Goal: Task Accomplishment & Management: Use online tool/utility

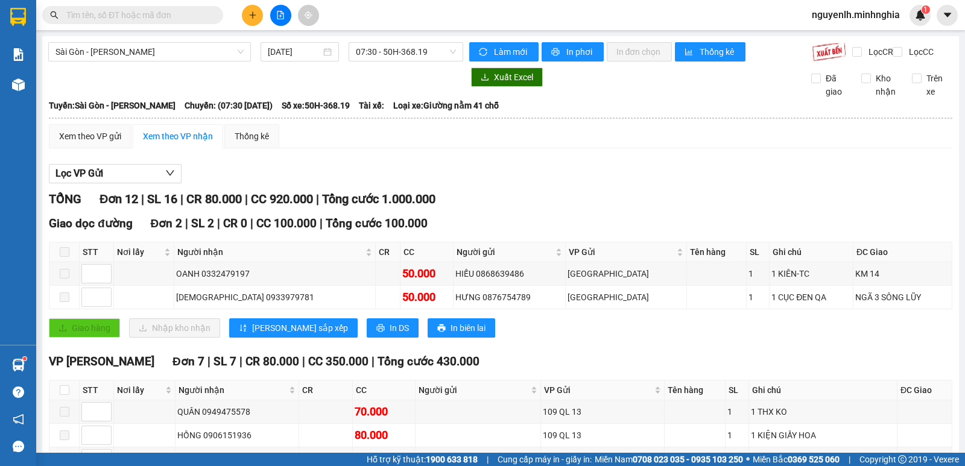
click at [171, 16] on input "text" at bounding box center [137, 14] width 142 height 13
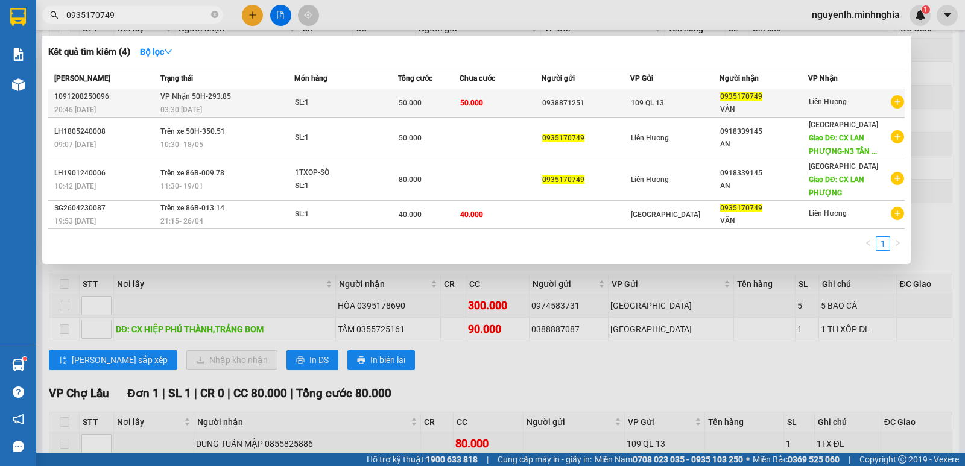
type input "0935170749"
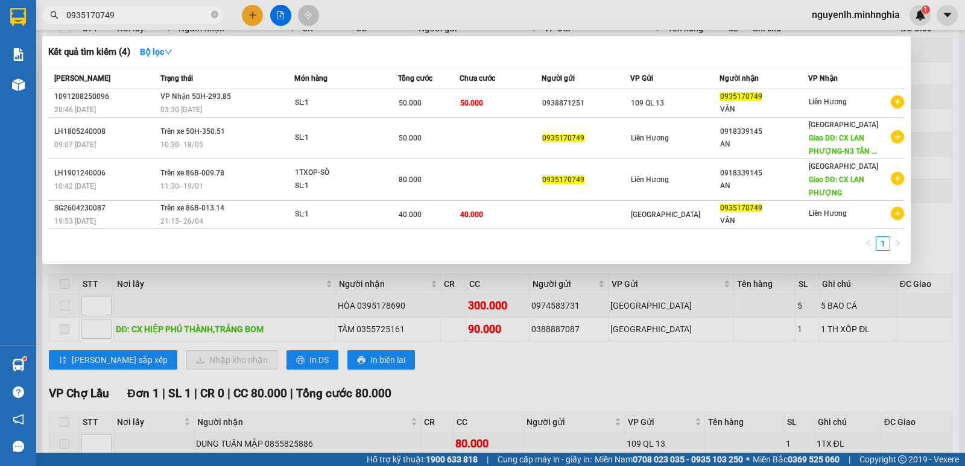
click at [587, 107] on div "0938871251" at bounding box center [585, 103] width 87 height 13
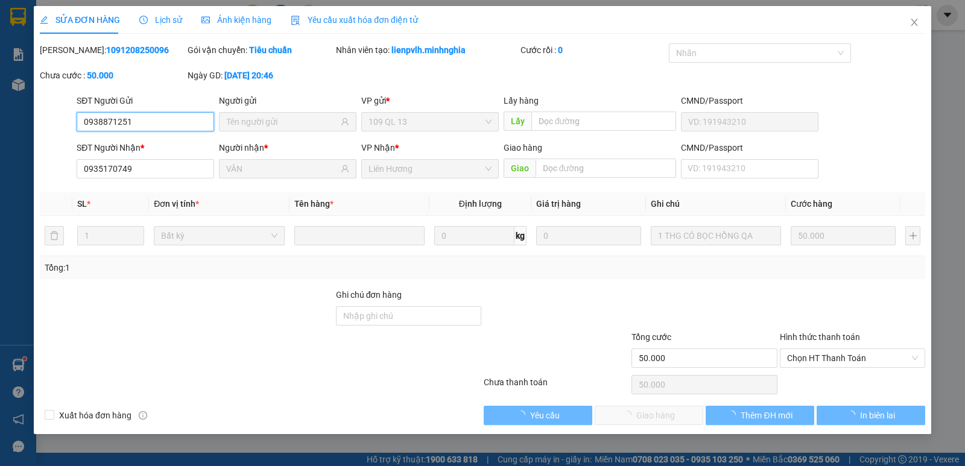
type input "0938871251"
type input "0935170749"
type input "VÂN"
type input "50.000"
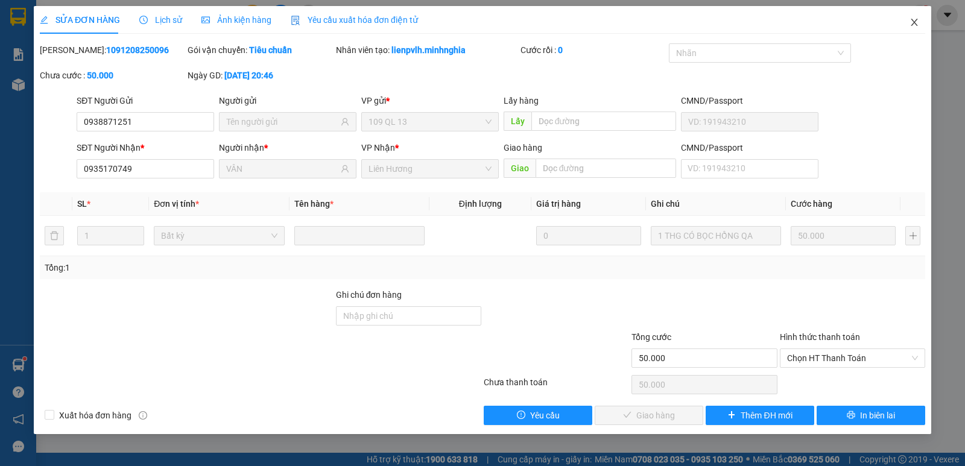
click at [913, 21] on icon "close" at bounding box center [914, 22] width 10 height 10
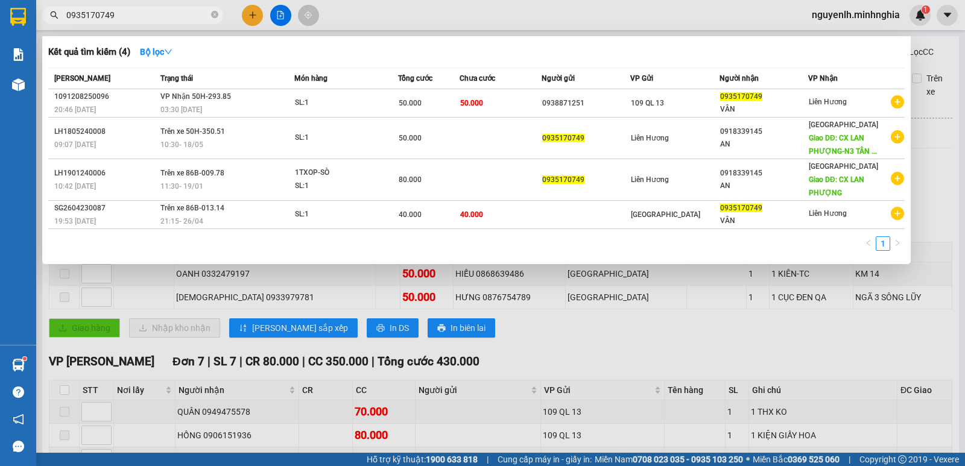
click at [144, 14] on input "0935170749" at bounding box center [137, 14] width 142 height 13
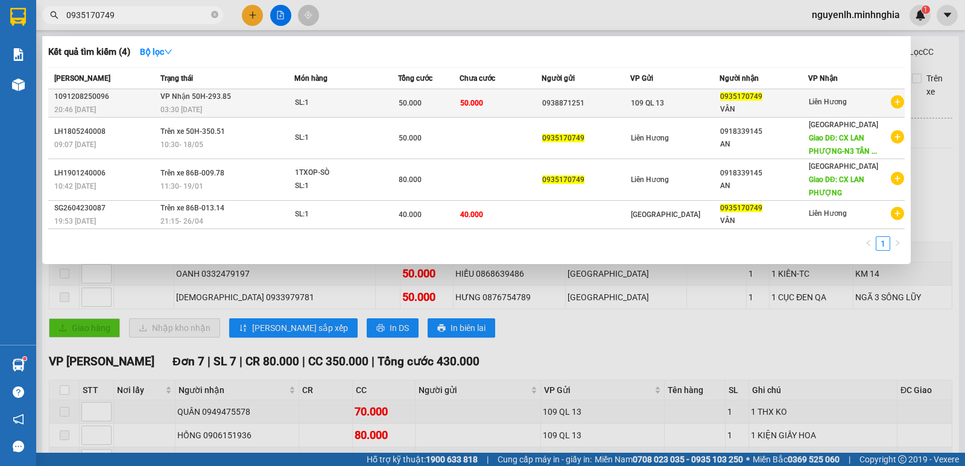
click at [727, 110] on div "VÂN" at bounding box center [763, 109] width 87 height 13
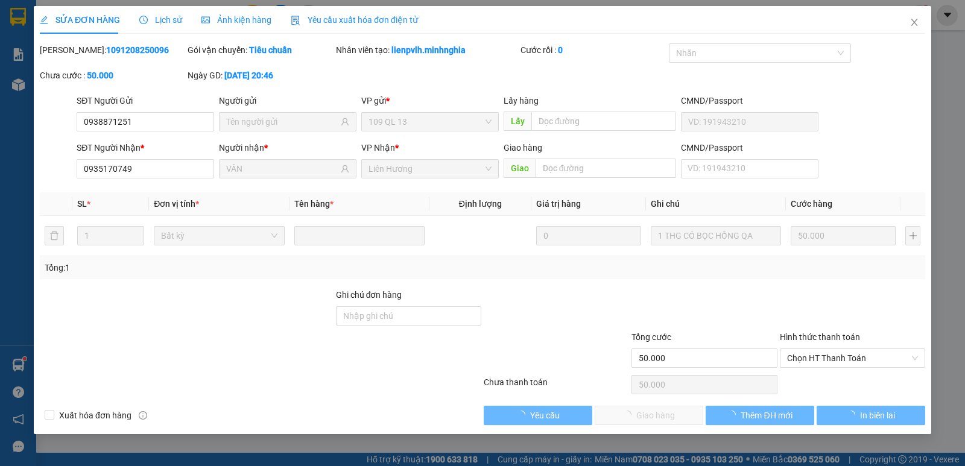
type input "0938871251"
type input "0935170749"
type input "VÂN"
type input "50.000"
